Goal: Task Accomplishment & Management: Use online tool/utility

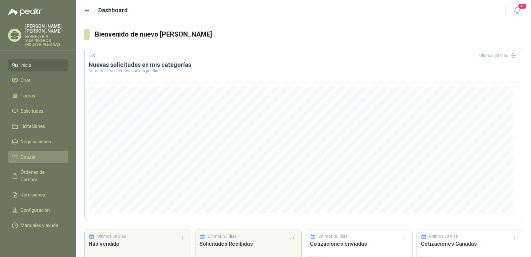
click at [38, 156] on li "Cotizar" at bounding box center [38, 156] width 52 height 7
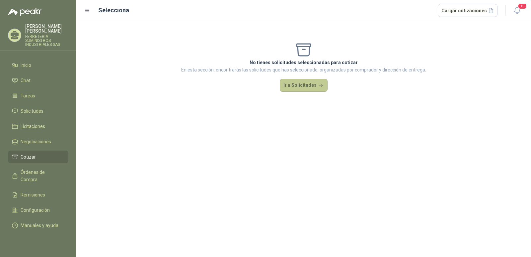
click at [298, 81] on button "Ir a Solicitudes" at bounding box center [304, 85] width 48 height 13
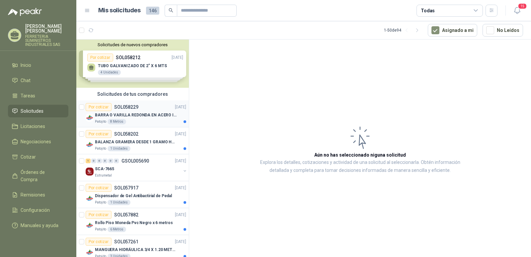
click at [118, 113] on p "BARRA O VARILLA REDONDA EN ACERO INOXIDABLE DE 2" O 50 MM" at bounding box center [136, 115] width 83 height 6
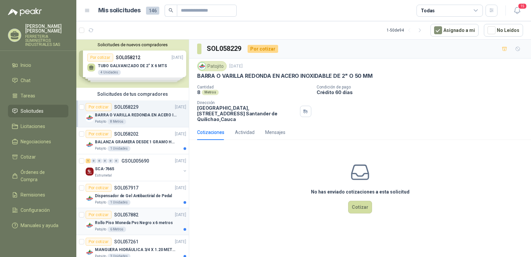
click at [138, 224] on p "Rollo Piso Moneda Pvc Negro x 6 metros" at bounding box center [134, 223] width 78 height 6
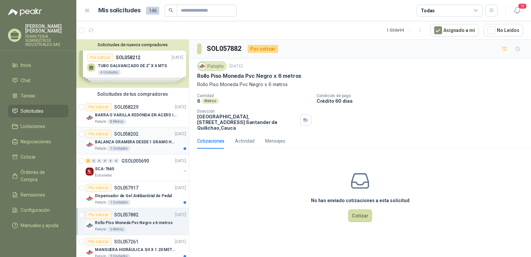
click at [145, 141] on p "BALANZA GRAMERA DESDE 1 GRAMO HASTA 5 GRAMOS" at bounding box center [136, 142] width 83 height 6
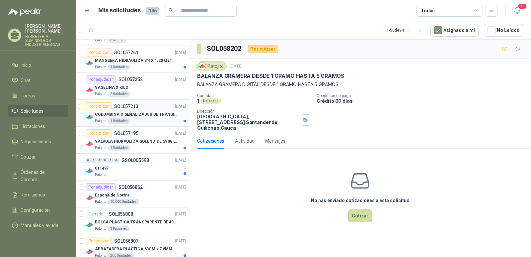
scroll to position [199, 0]
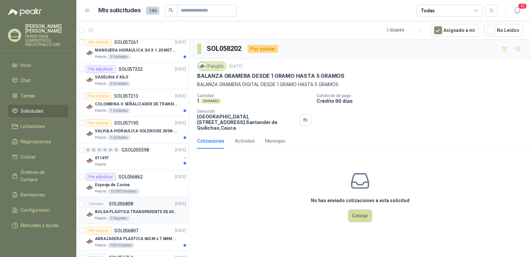
click at [119, 202] on p "SOL056808" at bounding box center [121, 203] width 24 height 5
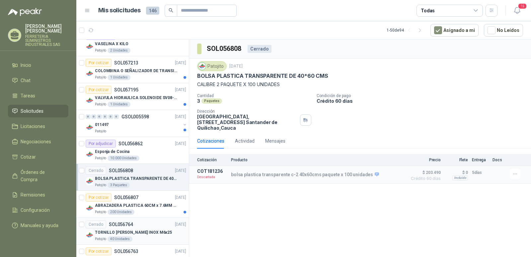
scroll to position [266, 0]
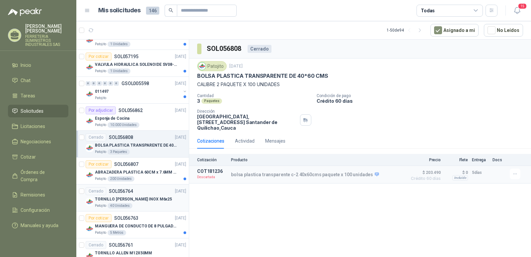
click at [123, 189] on p "SOL056764" at bounding box center [121, 191] width 24 height 5
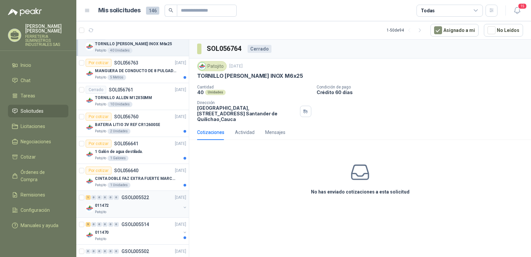
scroll to position [432, 0]
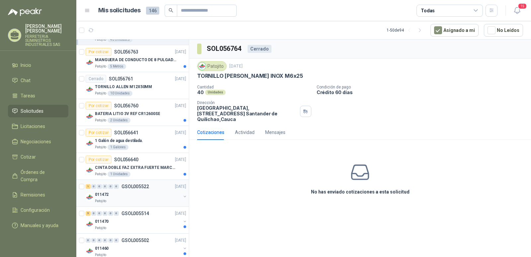
click at [131, 187] on p "GSOL005522" at bounding box center [136, 186] width 28 height 5
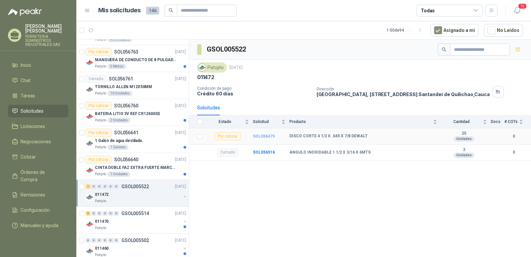
click at [261, 136] on b "SOL056479" at bounding box center [264, 136] width 22 height 5
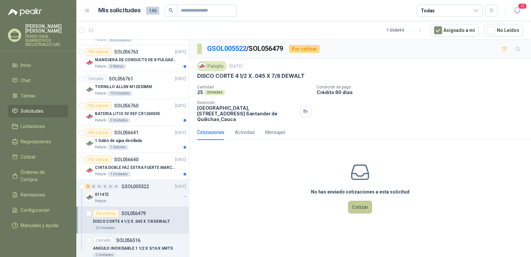
click at [356, 202] on button "Cotizar" at bounding box center [360, 207] width 24 height 13
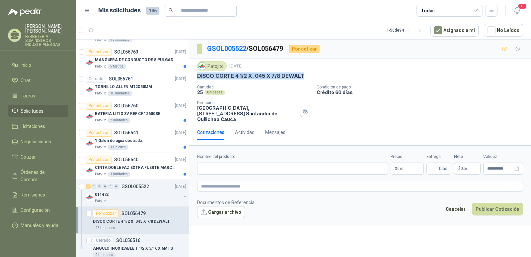
drag, startPoint x: 304, startPoint y: 74, endPoint x: 197, endPoint y: 77, distance: 106.7
click at [197, 77] on div "Patojito [DATE] DISCO CORTE 4 1/2 X .045 X 7/8 DEWALT Cantidad 25 Unidades Cond…" at bounding box center [360, 91] width 342 height 66
copy p "DISCO CORTE 4 1/2 X .045 X 7/8 DEWALT"
click at [205, 162] on input "Nombre del producto" at bounding box center [292, 168] width 191 height 12
paste input "**********"
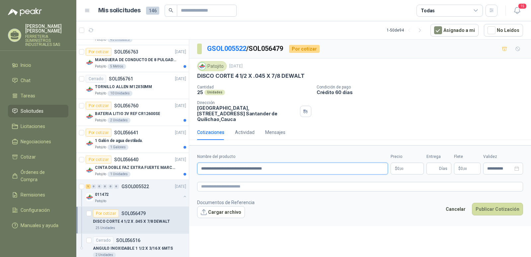
type input "**********"
click at [399, 166] on span "0 ,00" at bounding box center [401, 168] width 6 height 4
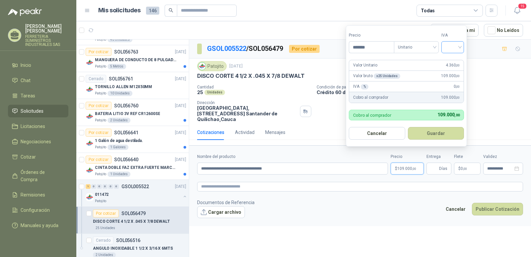
type input "*******"
click at [460, 47] on input "search" at bounding box center [453, 47] width 15 height 10
click at [451, 60] on div "19%" at bounding box center [454, 60] width 12 height 7
click at [434, 134] on button "Guardar" at bounding box center [437, 133] width 57 height 13
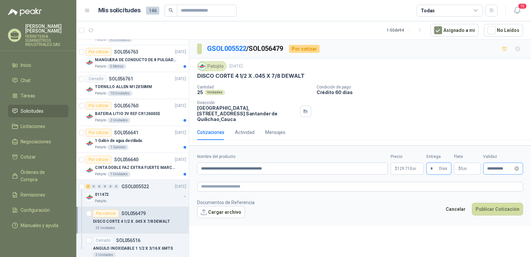
type input "*"
click at [494, 166] on input "**********" at bounding box center [501, 168] width 26 height 4
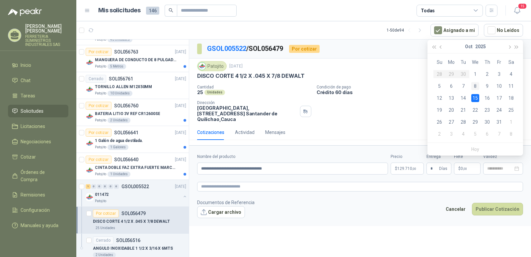
click at [476, 86] on div "8" at bounding box center [476, 86] width 8 height 8
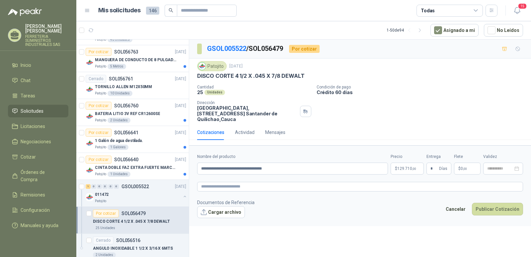
type input "**********"
click at [493, 206] on button "Publicar Cotización" at bounding box center [497, 209] width 51 height 13
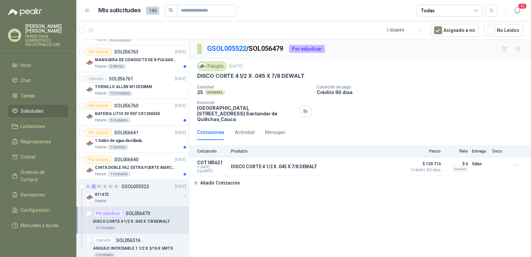
scroll to position [465, 0]
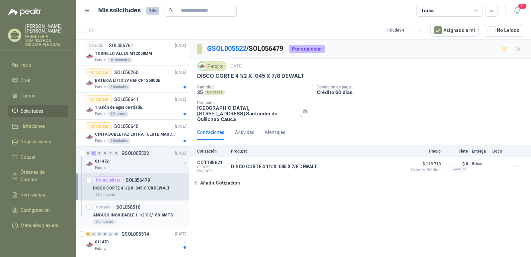
click at [112, 216] on p "ANGULO INOXIDABLE 1 1/2 X 3/16 X 6MTS" at bounding box center [133, 215] width 80 height 6
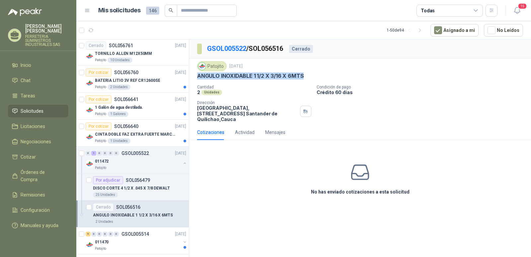
drag, startPoint x: 305, startPoint y: 75, endPoint x: 193, endPoint y: 75, distance: 111.6
click at [193, 75] on div "Patojito [DATE] ANGULO INOXIDABLE 1 1/2 X 3/16 X 6MTS Cantidad 2 Unidades Condi…" at bounding box center [360, 91] width 342 height 66
copy p "ANGULO INOXIDABLE 1 1/2 X 3/16 X 6MTS"
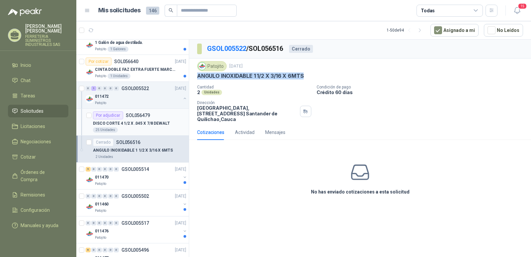
scroll to position [565, 0]
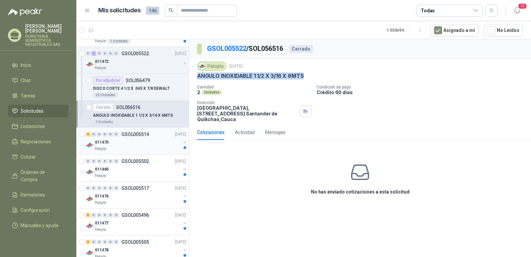
click at [129, 135] on p "GSOL005514" at bounding box center [136, 134] width 28 height 5
